Goal: Information Seeking & Learning: Learn about a topic

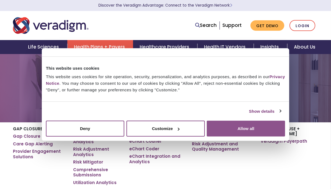
click at [243, 129] on button "Allow all" at bounding box center [245, 129] width 78 height 16
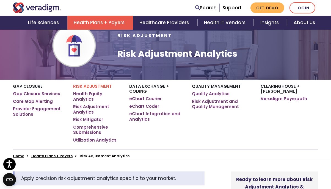
scroll to position [43, 0]
click at [214, 105] on link "Risk Adjustment and Quality Management" at bounding box center [222, 104] width 60 height 11
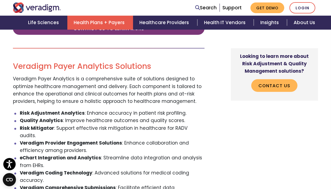
scroll to position [467, 0]
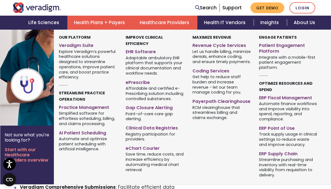
click at [142, 26] on link "Healthcare Providers" at bounding box center [165, 23] width 64 height 14
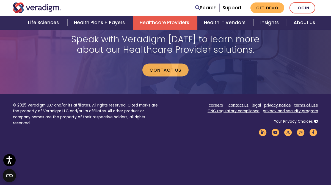
scroll to position [1114, 0]
